Goal: Task Accomplishment & Management: Use online tool/utility

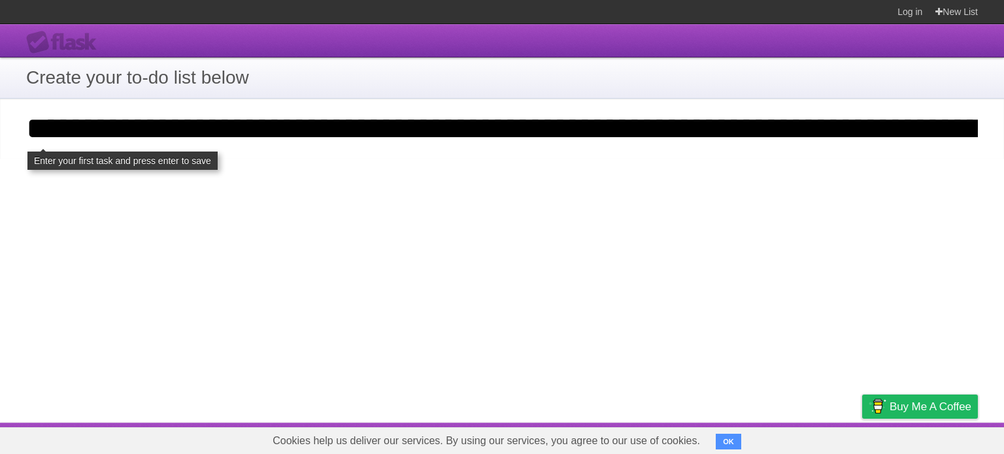
scroll to position [0, 4459]
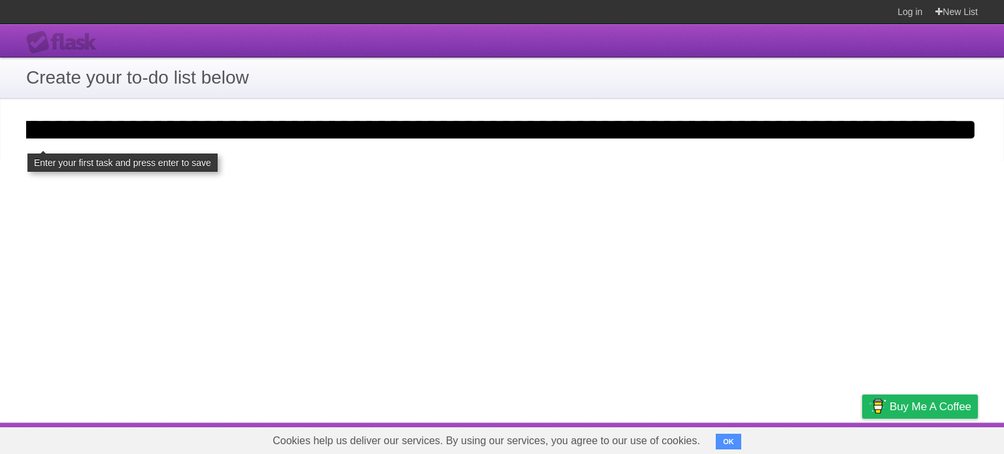
type input "**********"
click input "**********" at bounding box center [0, 0] width 0 height 0
